Goal: Task Accomplishment & Management: Manage account settings

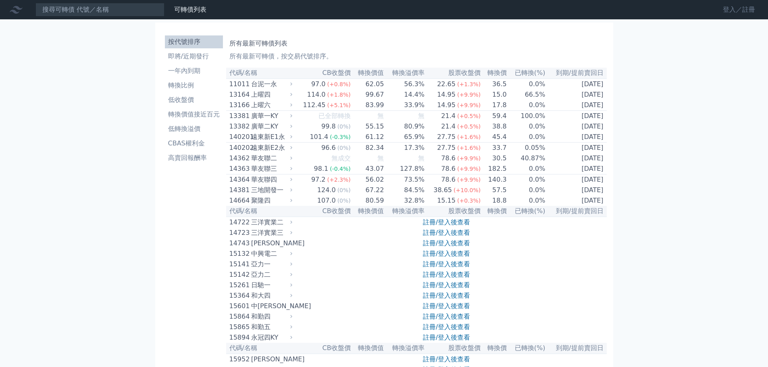
click at [725, 10] on link "登入／註冊" at bounding box center [738, 9] width 45 height 13
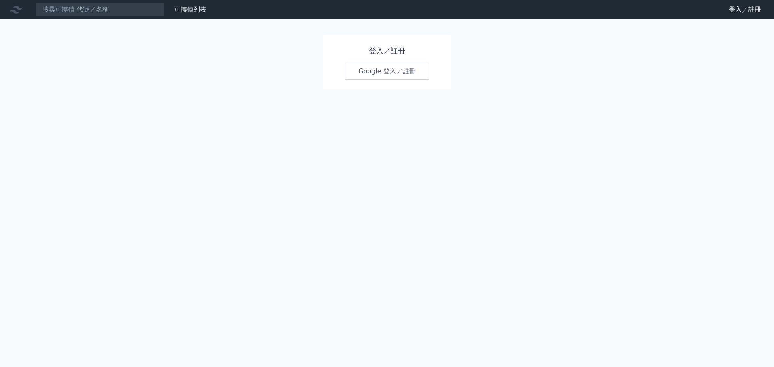
click at [379, 72] on link "Google 登入／註冊" at bounding box center [387, 71] width 84 height 17
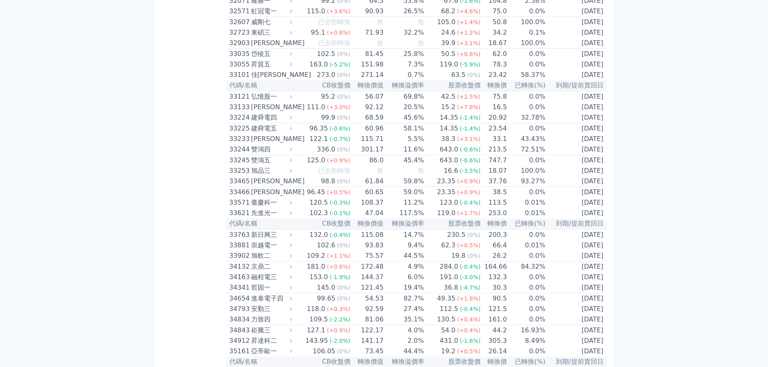
scroll to position [1353, 0]
